Goal: Task Accomplishment & Management: Complete application form

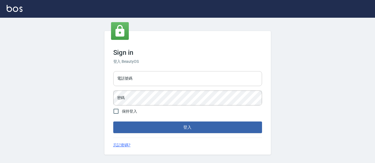
click at [214, 74] on input "電話號碼" at bounding box center [187, 78] width 149 height 15
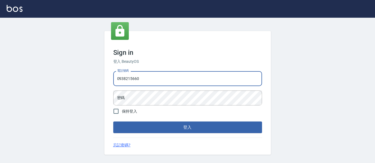
type input "0938215660"
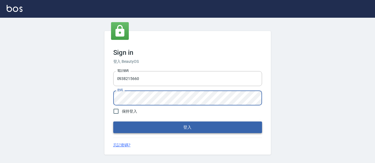
click at [166, 129] on button "登入" at bounding box center [187, 128] width 149 height 12
